Goal: Task Accomplishment & Management: Manage account settings

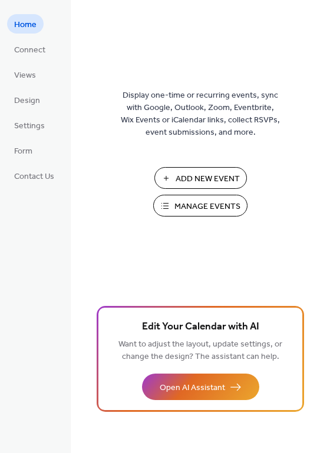
click at [185, 208] on span "Manage Events" at bounding box center [207, 207] width 66 height 12
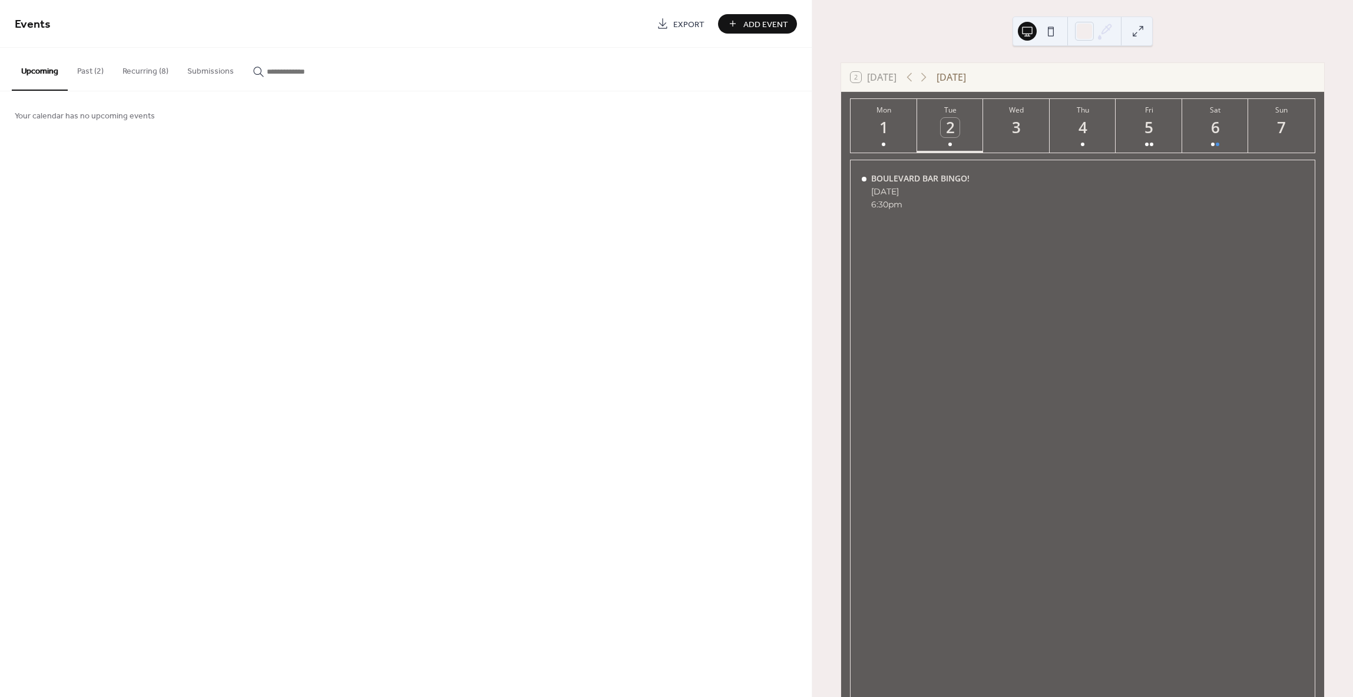
click at [130, 72] on button "Recurring (8)" at bounding box center [145, 69] width 65 height 42
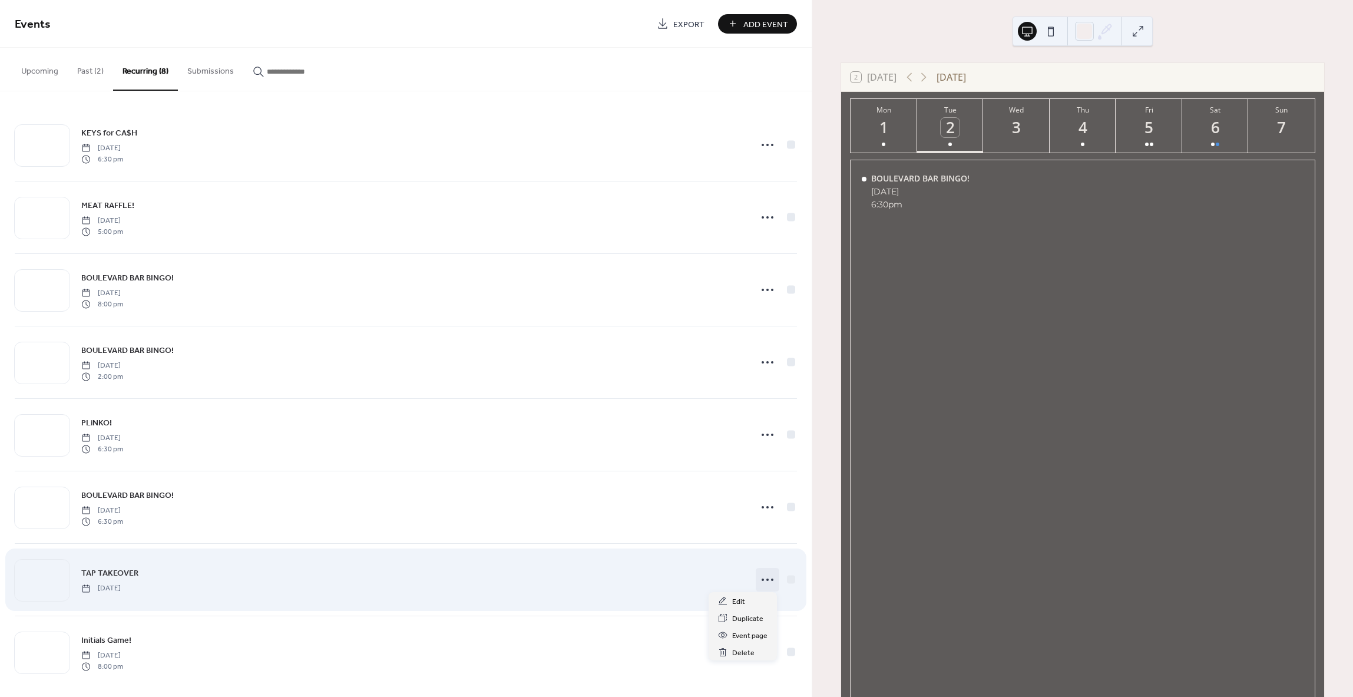
click at [761, 576] on icon at bounding box center [767, 579] width 19 height 19
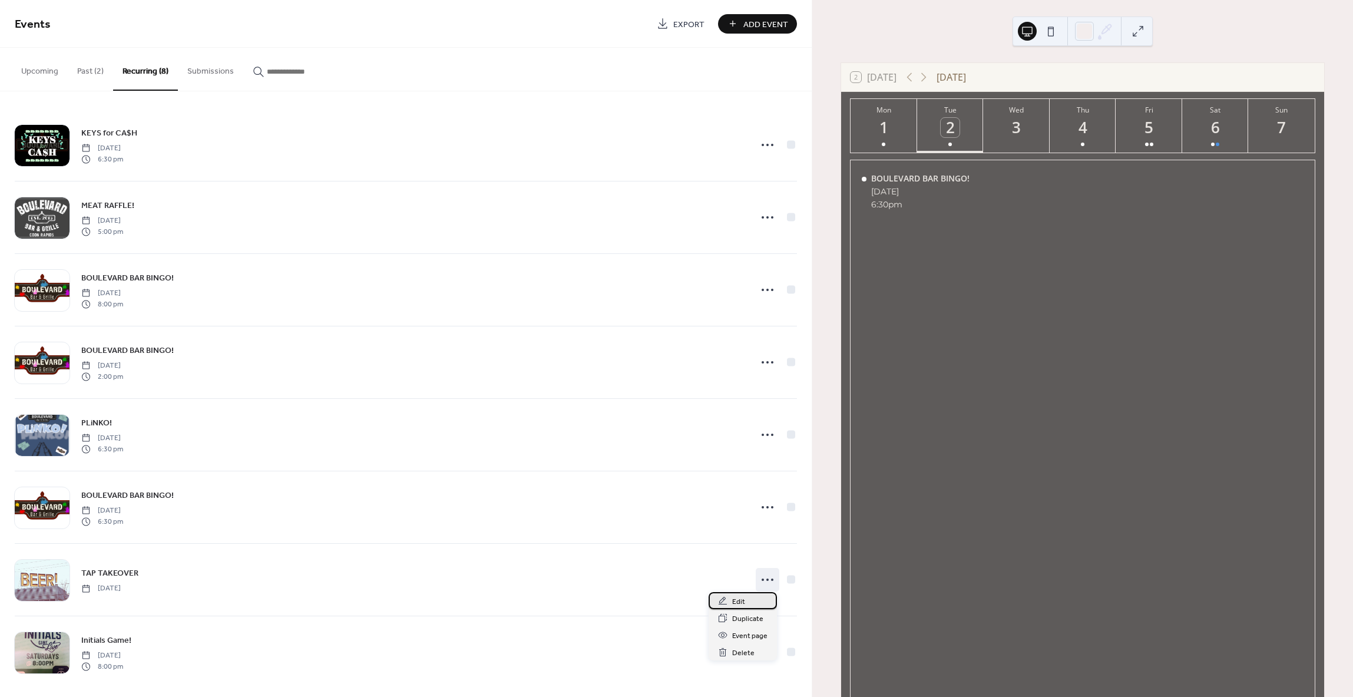
click at [748, 599] on div "Edit" at bounding box center [742, 600] width 68 height 17
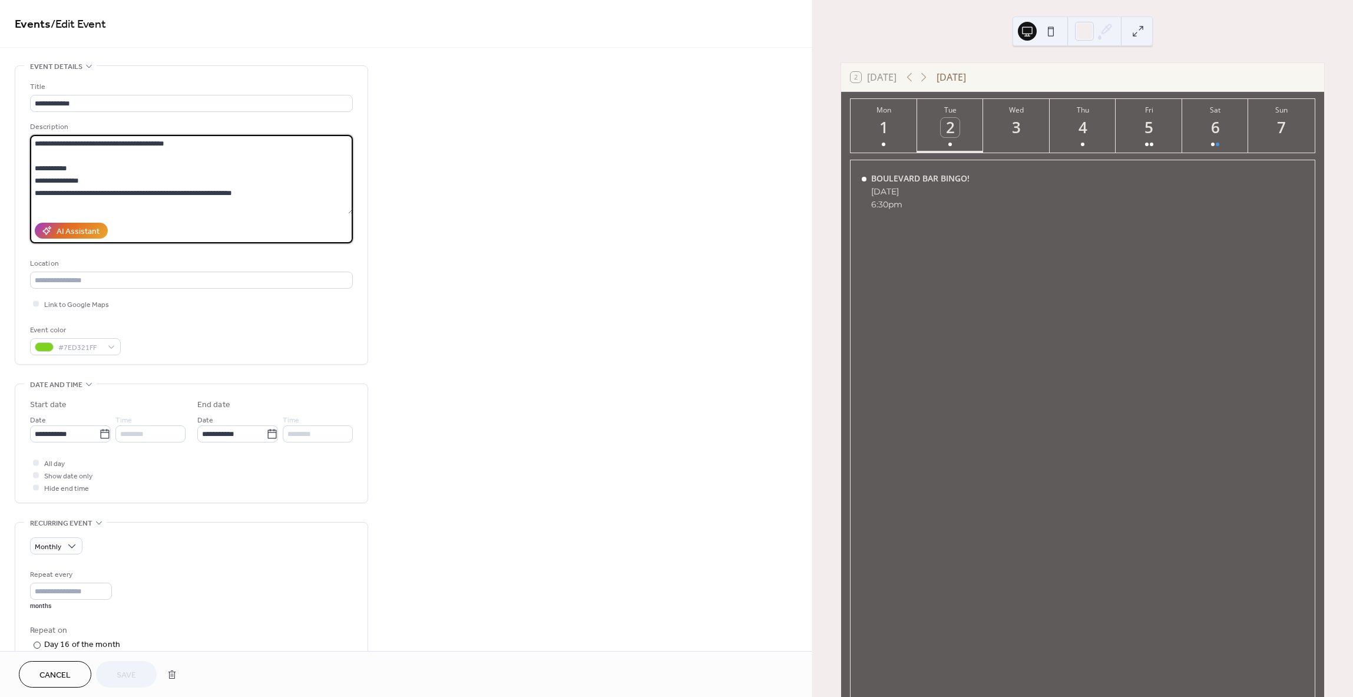
drag, startPoint x: 214, startPoint y: 210, endPoint x: -59, endPoint y: 81, distance: 301.4
click at [0, 81] on html "**********" at bounding box center [676, 348] width 1353 height 697
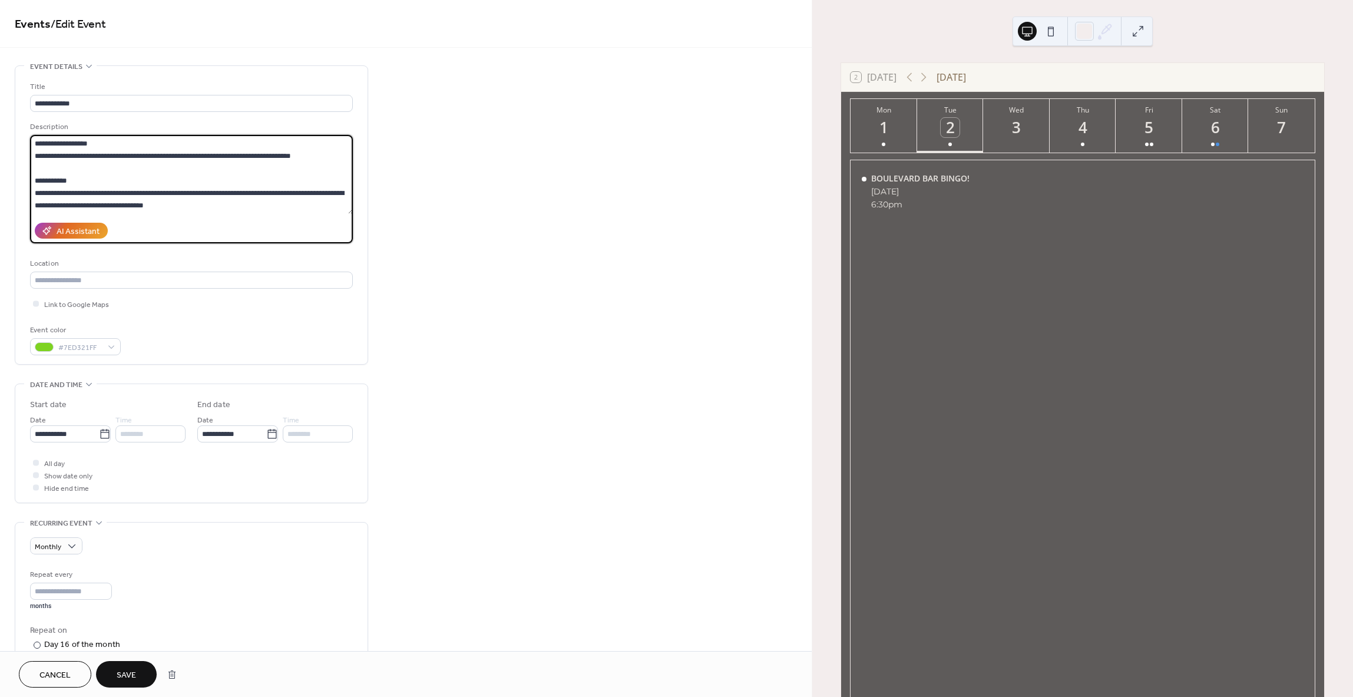
drag, startPoint x: 58, startPoint y: 150, endPoint x: 326, endPoint y: 253, distance: 287.8
click at [326, 253] on div "**********" at bounding box center [191, 218] width 323 height 274
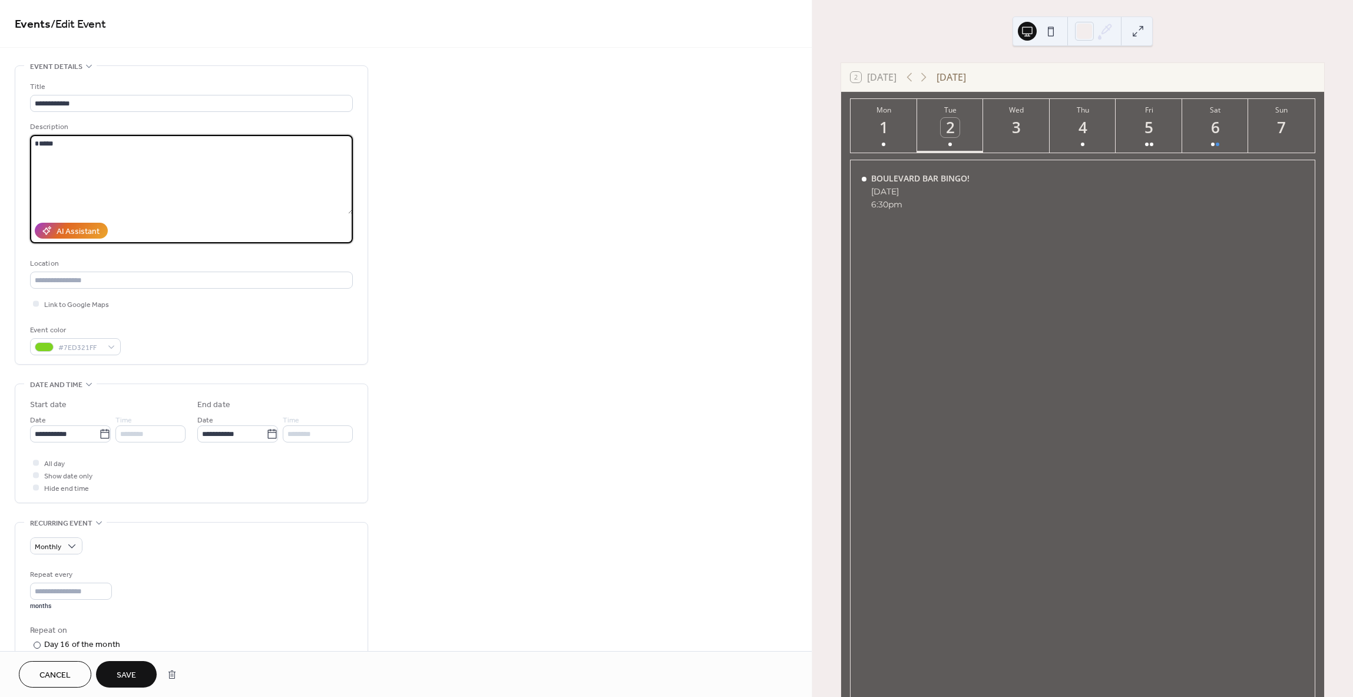
scroll to position [0, 0]
type textarea "*"
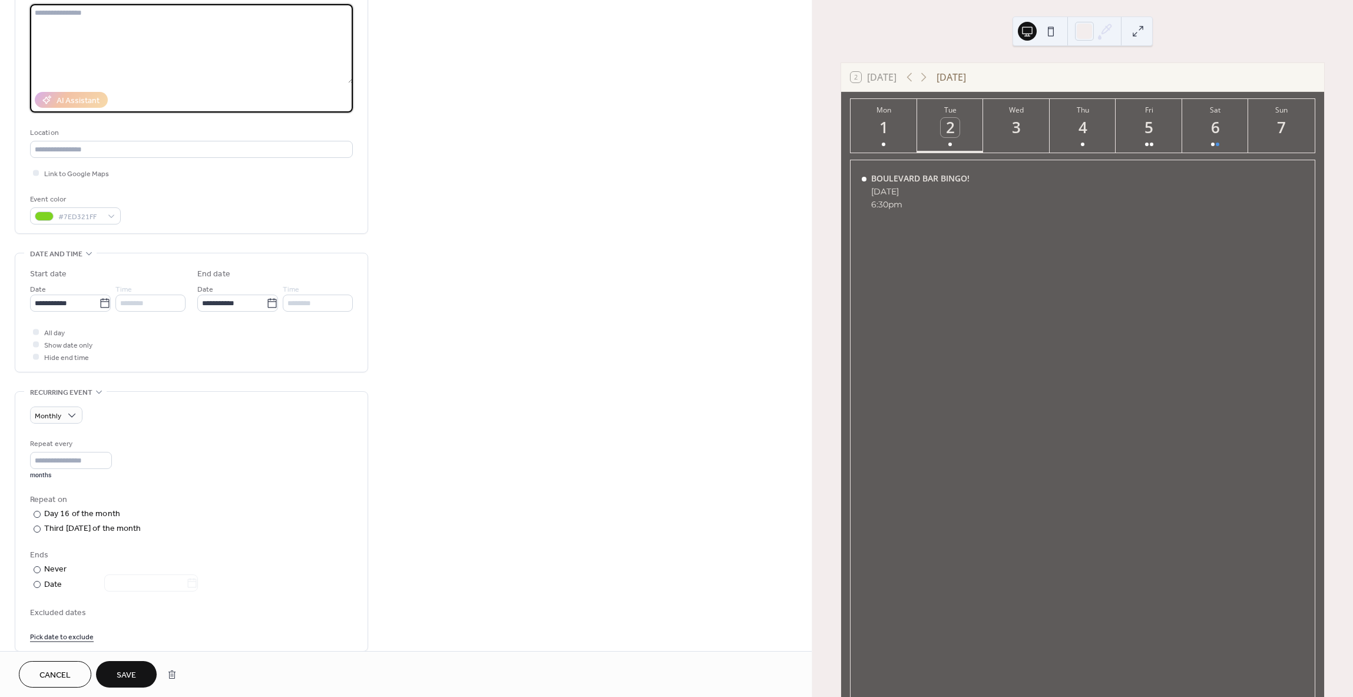
scroll to position [118, 0]
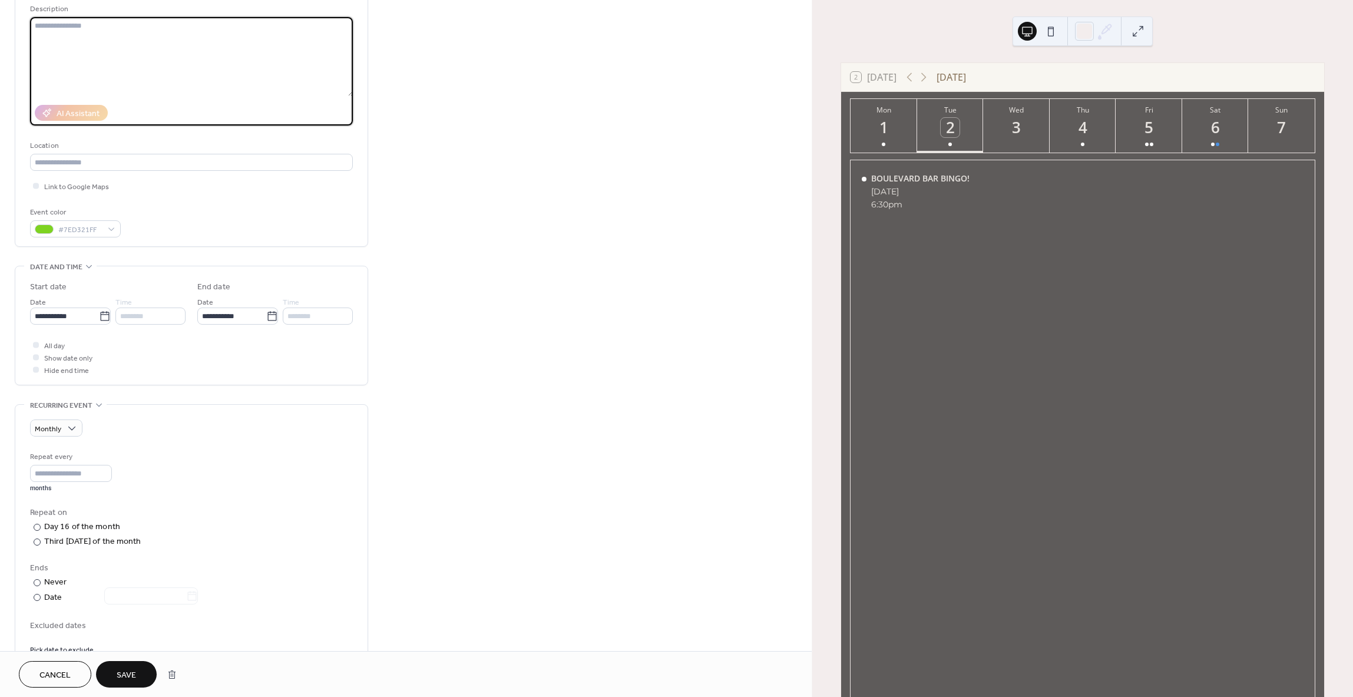
click at [137, 674] on button "Save" at bounding box center [126, 674] width 61 height 26
